Goal: Transaction & Acquisition: Purchase product/service

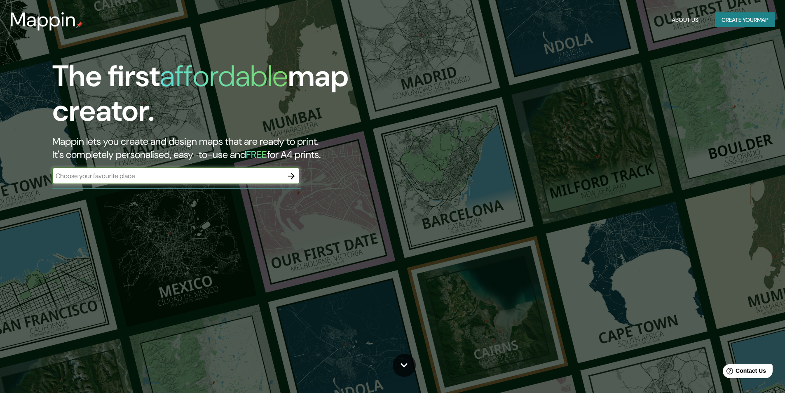
click at [225, 169] on div "​" at bounding box center [175, 176] width 247 height 16
click at [224, 179] on input "text" at bounding box center [167, 175] width 231 height 9
type input "[GEOGRAPHIC_DATA]"
click at [293, 178] on icon "button" at bounding box center [291, 176] width 7 height 7
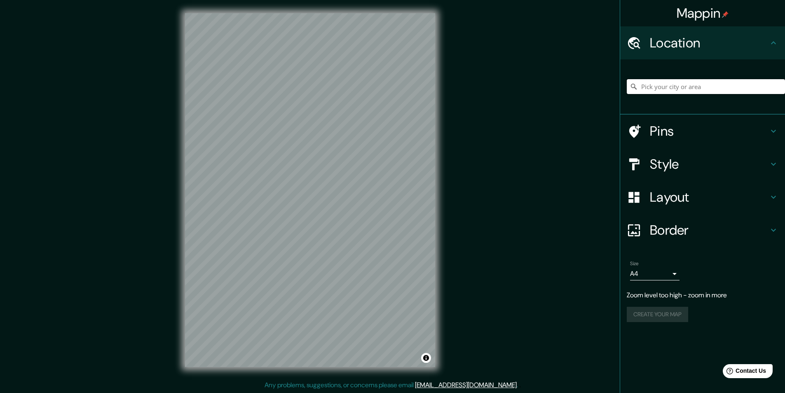
click at [673, 91] on input "Pick your city or area" at bounding box center [706, 86] width 158 height 15
click at [671, 85] on input "Pick your city or area" at bounding box center [706, 86] width 158 height 15
paste input "[GEOGRAPHIC_DATA]"
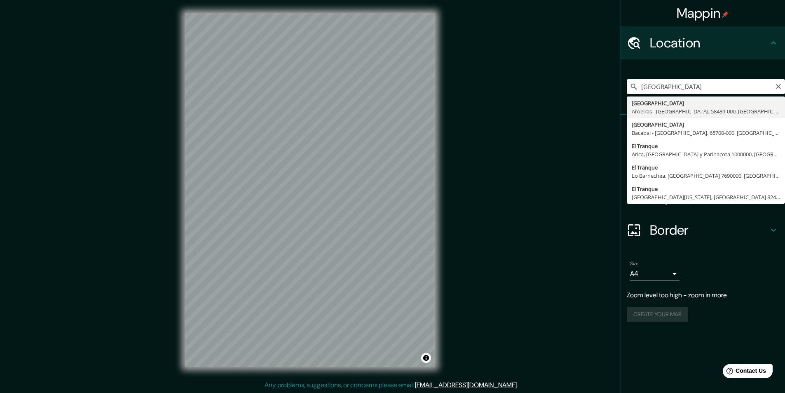
type input "[GEOGRAPHIC_DATA] - [GEOGRAPHIC_DATA], 58489-000, [GEOGRAPHIC_DATA]"
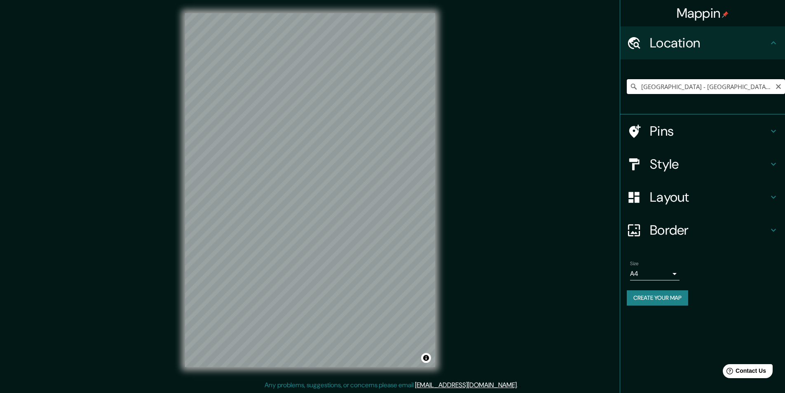
click at [707, 91] on input "[GEOGRAPHIC_DATA] - [GEOGRAPHIC_DATA], 58489-000, [GEOGRAPHIC_DATA]" at bounding box center [706, 86] width 158 height 15
paste input "[GEOGRAPHIC_DATA]"
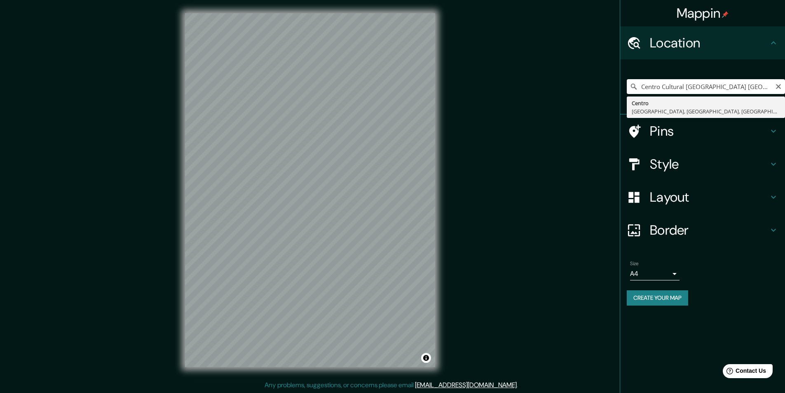
type input "[GEOGRAPHIC_DATA], [GEOGRAPHIC_DATA], [GEOGRAPHIC_DATA]"
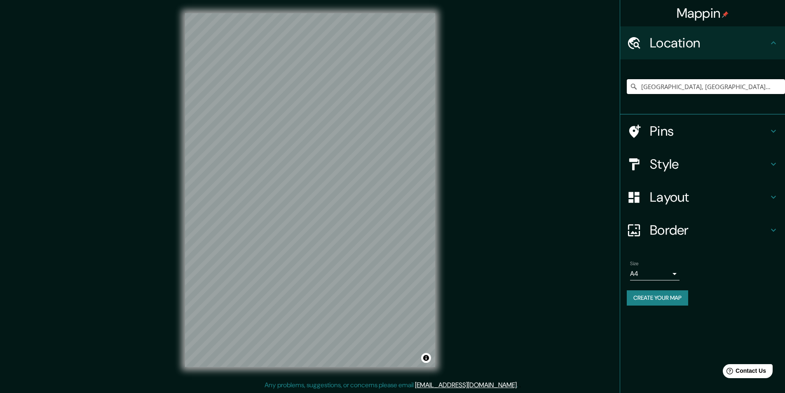
scroll to position [0, 0]
click at [705, 89] on input "[GEOGRAPHIC_DATA], [GEOGRAPHIC_DATA], [GEOGRAPHIC_DATA]" at bounding box center [706, 86] width 158 height 15
click at [704, 82] on input "[GEOGRAPHIC_DATA]" at bounding box center [706, 86] width 158 height 15
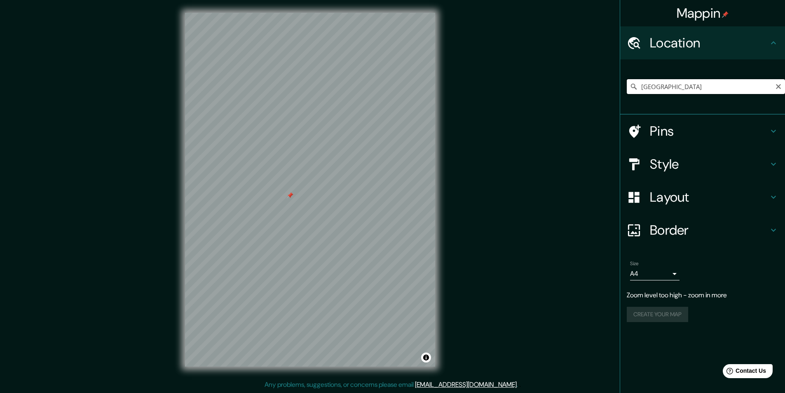
click at [704, 82] on input "[GEOGRAPHIC_DATA]" at bounding box center [706, 86] width 158 height 15
click at [383, 269] on div at bounding box center [385, 269] width 7 height 7
click at [387, 276] on div at bounding box center [388, 274] width 7 height 7
click at [394, 13] on div at bounding box center [310, 13] width 250 height 0
click at [394, 281] on div at bounding box center [397, 278] width 7 height 7
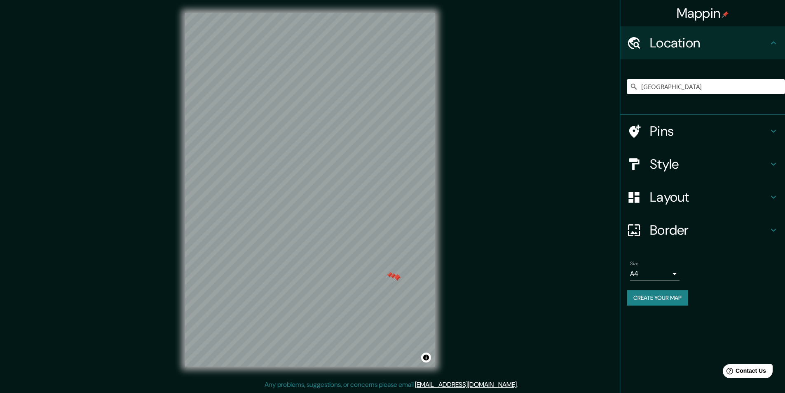
click at [389, 278] on div at bounding box center [392, 276] width 7 height 7
click at [388, 275] on div at bounding box center [389, 275] width 7 height 7
click at [396, 279] on div at bounding box center [397, 278] width 7 height 7
click at [396, 277] on div at bounding box center [397, 278] width 7 height 7
click at [396, 277] on div at bounding box center [396, 277] width 7 height 7
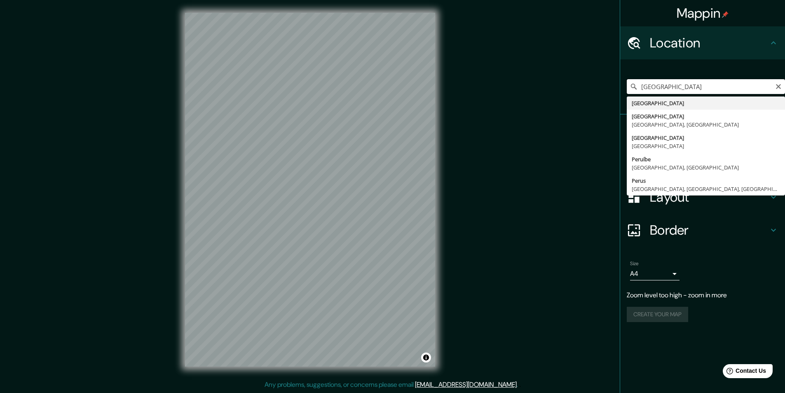
click at [722, 89] on input "[GEOGRAPHIC_DATA]" at bounding box center [706, 86] width 158 height 15
type input "P"
click at [714, 85] on input "[GEOGRAPHIC_DATA]" at bounding box center [706, 86] width 158 height 15
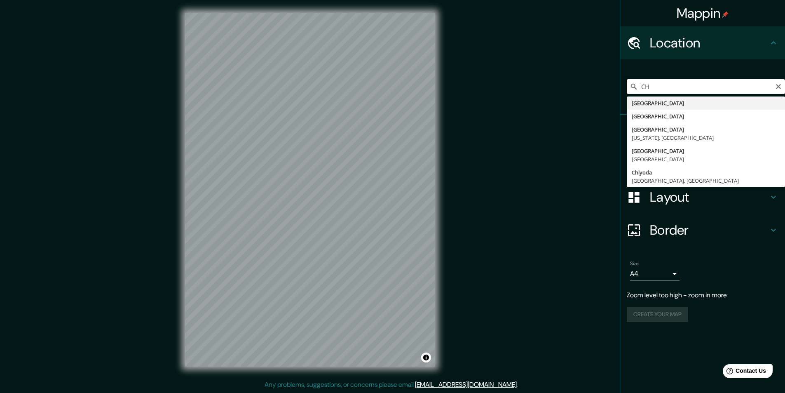
type input "C"
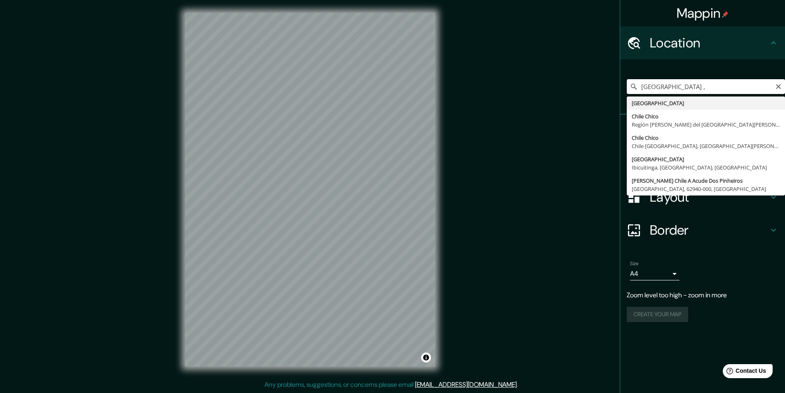
paste input "[GEOGRAPHIC_DATA]"
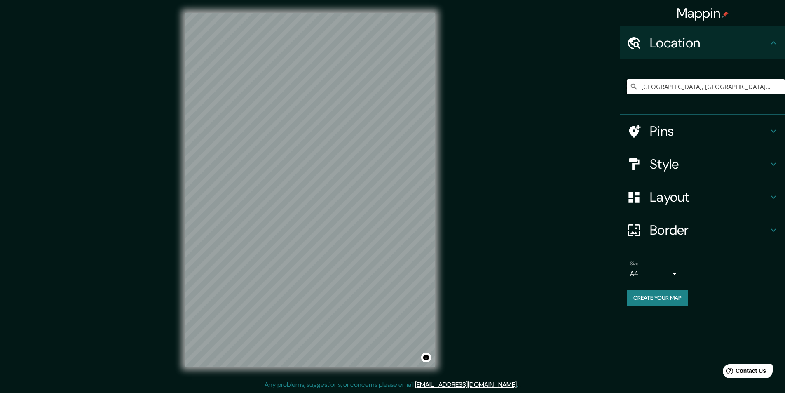
type input "[GEOGRAPHIC_DATA], [GEOGRAPHIC_DATA], [GEOGRAPHIC_DATA]"
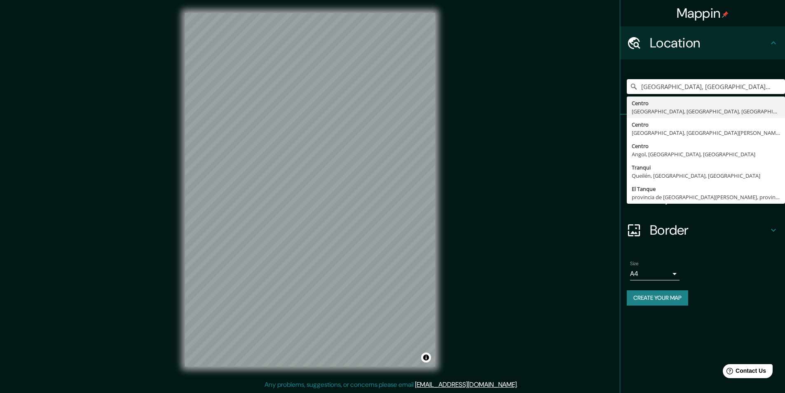
click at [734, 251] on ul "Location [GEOGRAPHIC_DATA], [GEOGRAPHIC_DATA], [GEOGRAPHIC_DATA] [GEOGRAPHIC_DA…" at bounding box center [702, 170] width 165 height 289
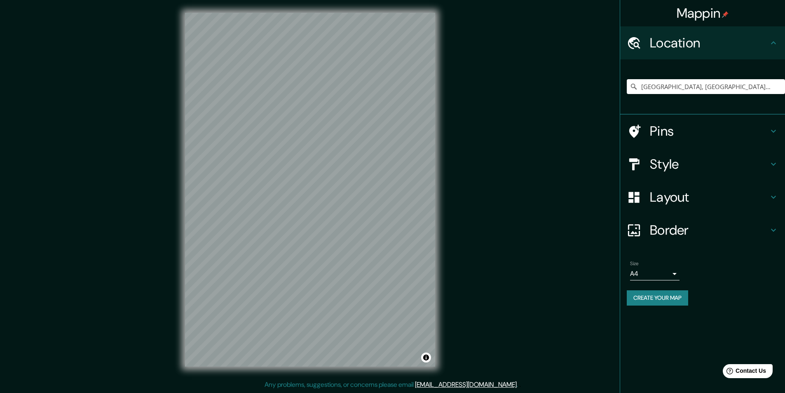
click at [717, 174] on div "Style" at bounding box center [702, 164] width 165 height 33
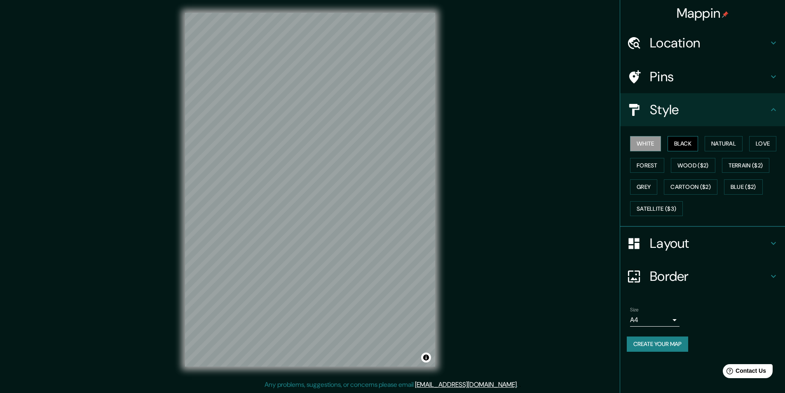
click at [692, 146] on button "Black" at bounding box center [683, 143] width 31 height 15
click at [724, 145] on button "Natural" at bounding box center [724, 143] width 38 height 15
click at [767, 152] on div "White Black Natural Love Forest Wood ($2) Terrain ($2) Grey Cartoon ($2) Blue (…" at bounding box center [706, 176] width 158 height 87
click at [767, 142] on button "Love" at bounding box center [762, 143] width 27 height 15
click at [654, 164] on button "Forest" at bounding box center [647, 165] width 34 height 15
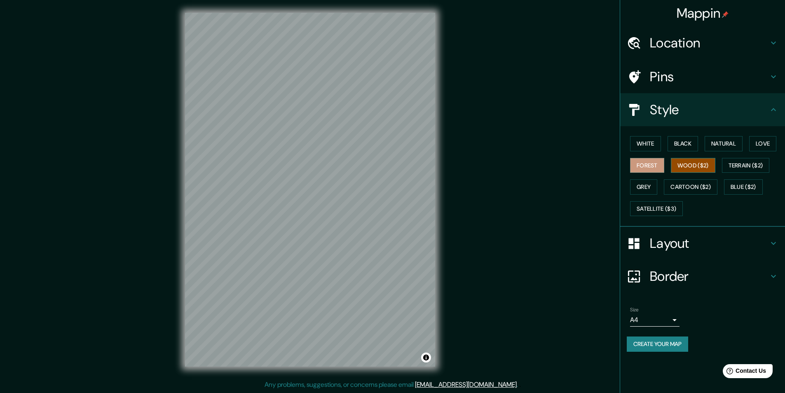
click at [679, 166] on button "Wood ($2)" at bounding box center [693, 165] width 45 height 15
click at [737, 167] on button "Terrain ($2)" at bounding box center [746, 165] width 48 height 15
click at [708, 166] on button "Wood ($2)" at bounding box center [693, 165] width 45 height 15
click at [749, 167] on button "Terrain ($2)" at bounding box center [746, 165] width 48 height 15
click at [653, 186] on button "Grey" at bounding box center [643, 186] width 27 height 15
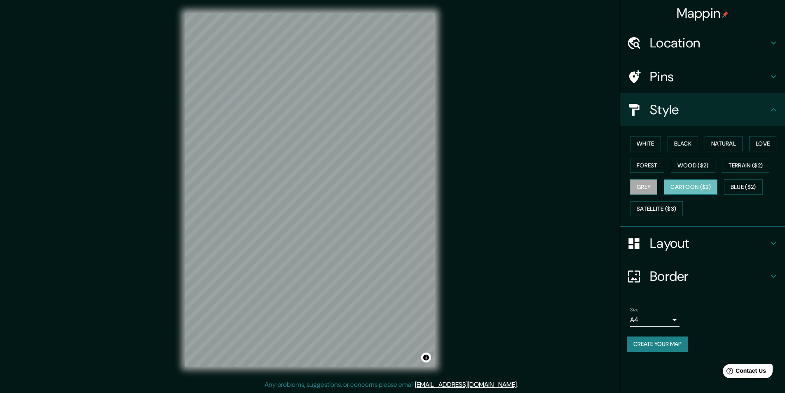
click at [679, 186] on button "Cartoon ($2)" at bounding box center [691, 186] width 54 height 15
click at [760, 186] on button "Blue ($2)" at bounding box center [743, 186] width 39 height 15
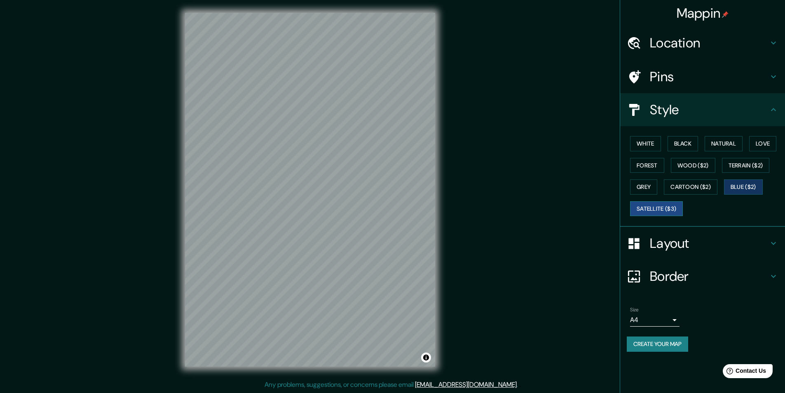
click at [668, 215] on button "Satellite ($3)" at bounding box center [656, 208] width 53 height 15
